Goal: Information Seeking & Learning: Learn about a topic

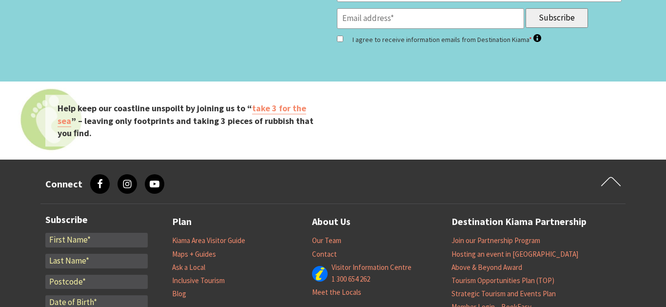
scroll to position [3968, 0]
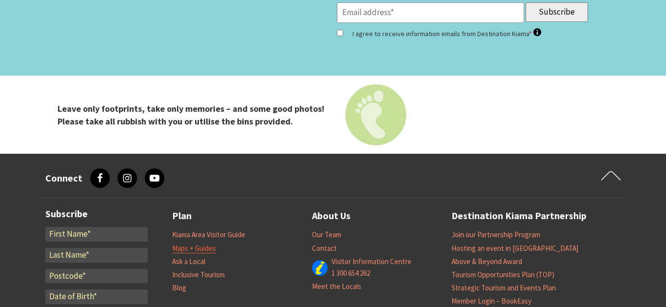
click at [208, 243] on link "Maps + Guides" at bounding box center [194, 248] width 44 height 10
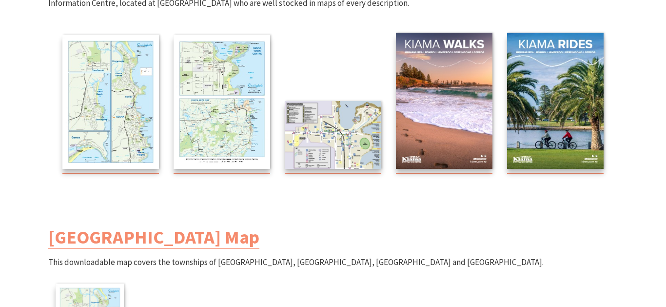
scroll to position [201, 0]
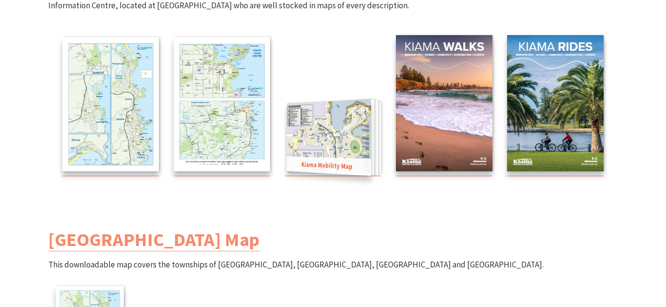
click at [334, 149] on img at bounding box center [329, 136] width 84 height 77
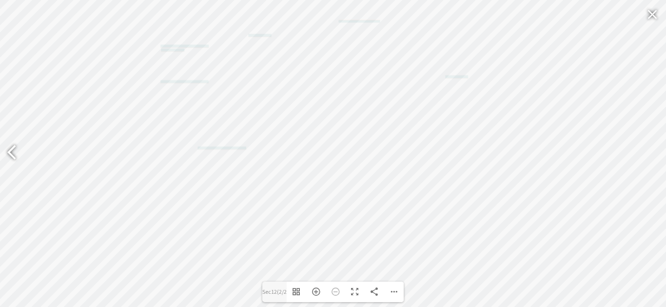
type input "Sec11"
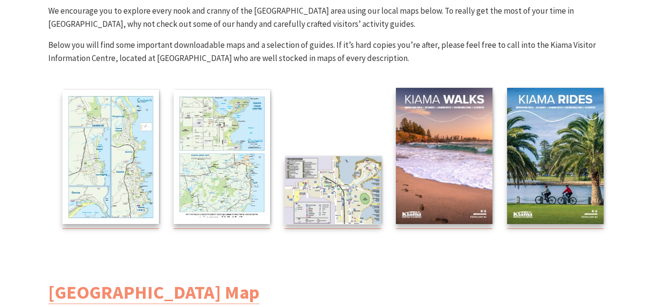
scroll to position [150, 0]
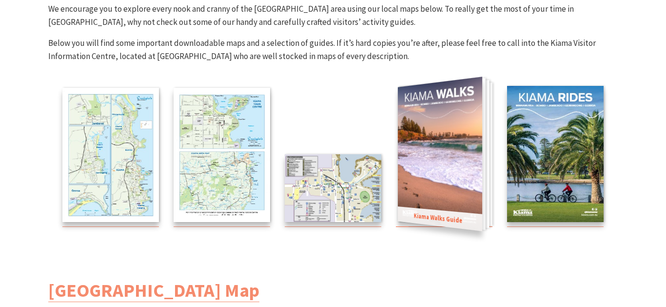
click at [455, 146] on img at bounding box center [440, 154] width 84 height 154
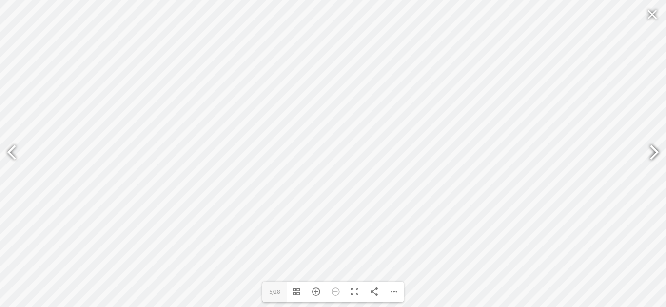
click at [650, 150] on div at bounding box center [650, 154] width 22 height 36
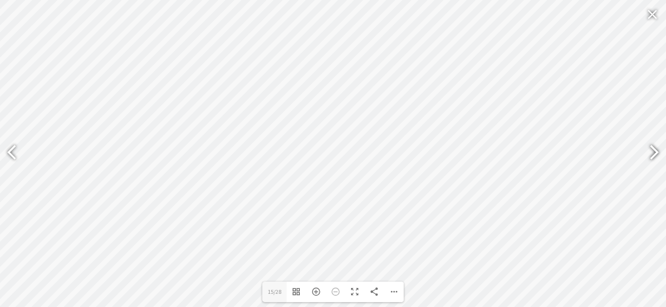
click at [650, 150] on div at bounding box center [650, 154] width 22 height 36
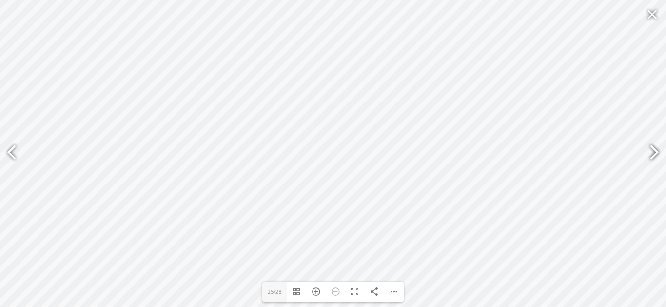
click at [653, 151] on div at bounding box center [650, 154] width 22 height 36
type input "28"
click at [654, 11] on div at bounding box center [652, 13] width 22 height 23
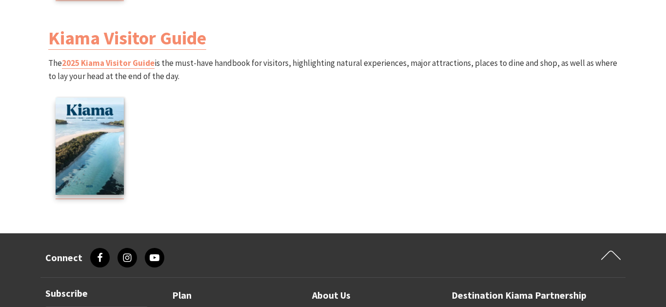
scroll to position [1370, 0]
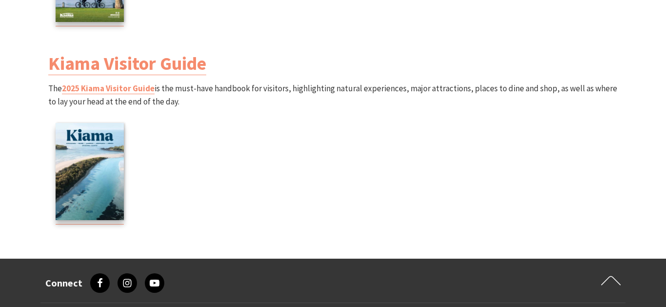
click at [135, 96] on p "The 2025 Kiama Visitor Guide is the must-have handbook for visitors, highlighti…" at bounding box center [332, 157] width 569 height 150
click at [131, 90] on link "2025 Kiama Visitor Guide" at bounding box center [108, 88] width 93 height 11
